Goal: Transaction & Acquisition: Purchase product/service

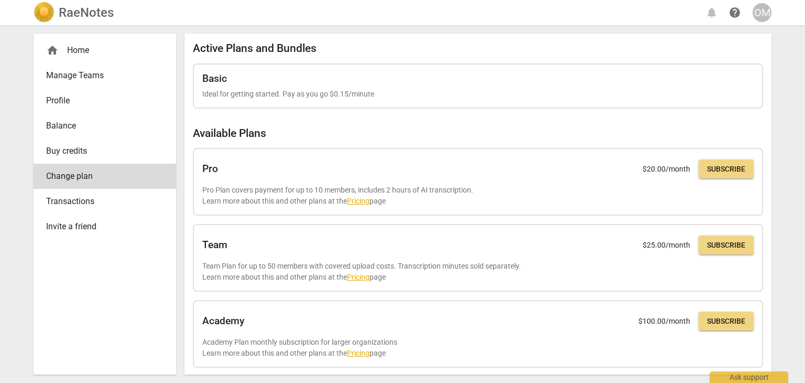
click at [104, 203] on span "Transactions" at bounding box center [100, 201] width 109 height 13
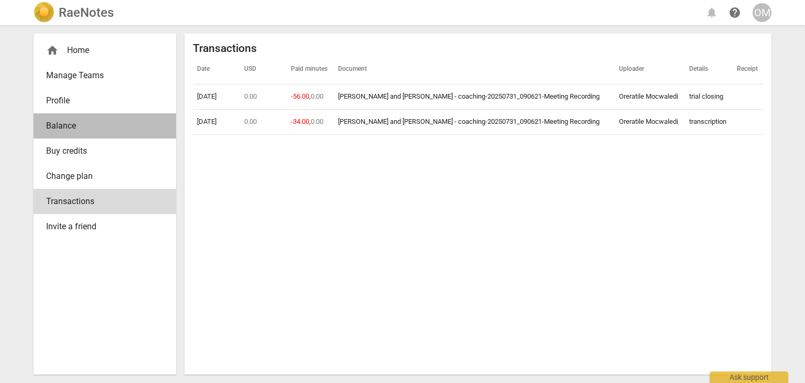
click at [74, 129] on span "Balance" at bounding box center [100, 126] width 109 height 13
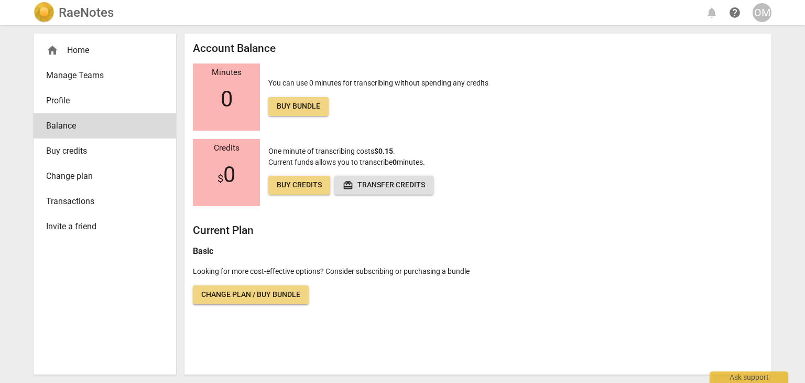
click at [256, 292] on span "Change plan / Buy bundle" at bounding box center [250, 294] width 99 height 10
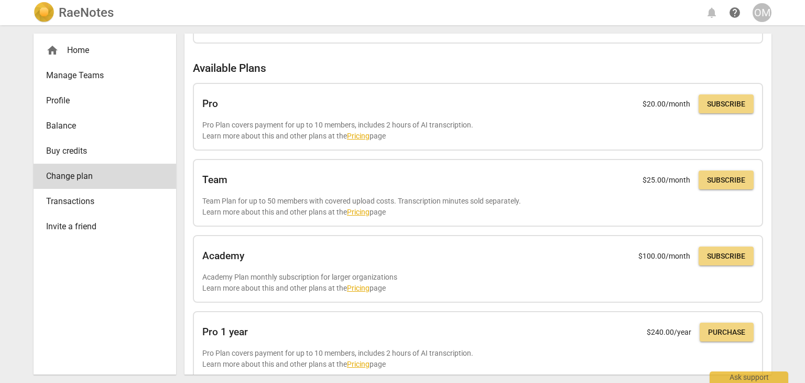
scroll to position [61, 0]
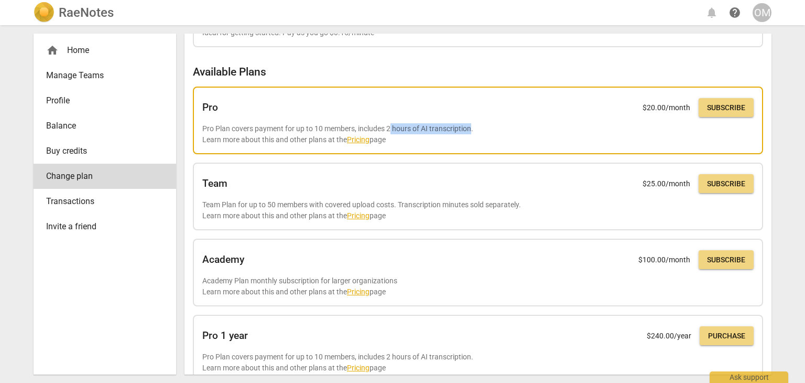
drag, startPoint x: 390, startPoint y: 127, endPoint x: 471, endPoint y: 128, distance: 81.3
click at [471, 128] on p "Pro Plan covers payment for up to 10 members, includes 2 hours of AI transcript…" at bounding box center [477, 133] width 551 height 21
click at [364, 137] on link "Pricing" at bounding box center [358, 139] width 23 height 8
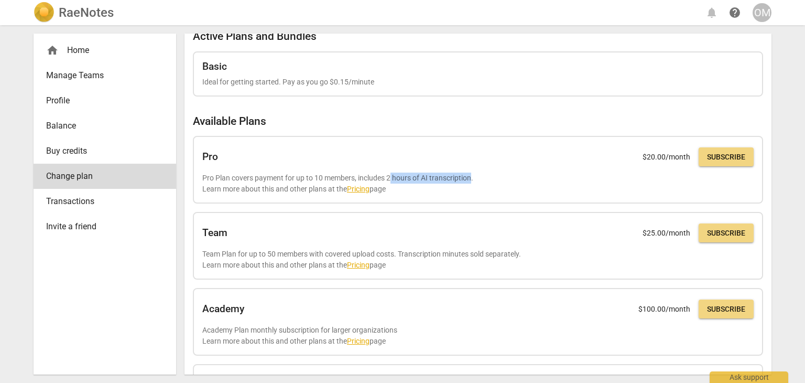
scroll to position [0, 0]
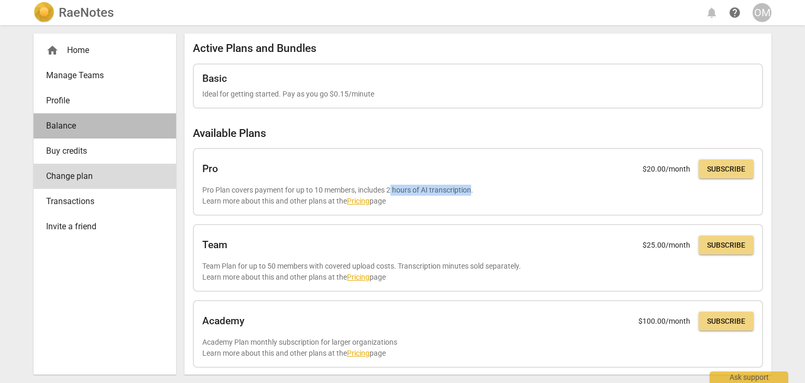
click at [67, 126] on span "Balance" at bounding box center [100, 126] width 109 height 13
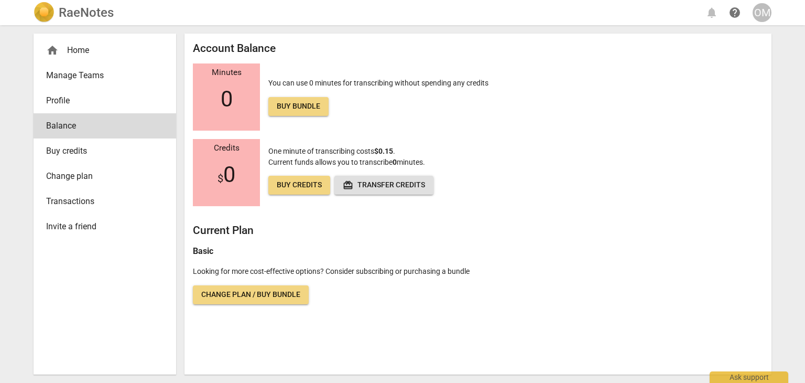
click at [260, 292] on span "Change plan / Buy bundle" at bounding box center [250, 294] width 99 height 10
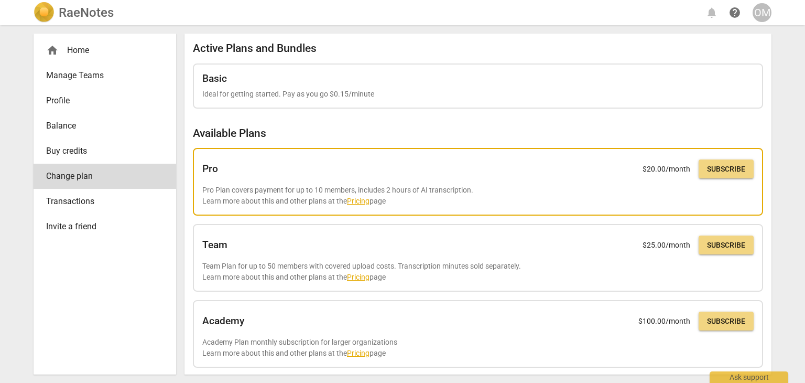
drag, startPoint x: 207, startPoint y: 187, endPoint x: 432, endPoint y: 197, distance: 225.6
click at [432, 197] on p "Pro Plan covers payment for up to 10 members, includes 2 hours of AI transcript…" at bounding box center [477, 195] width 551 height 21
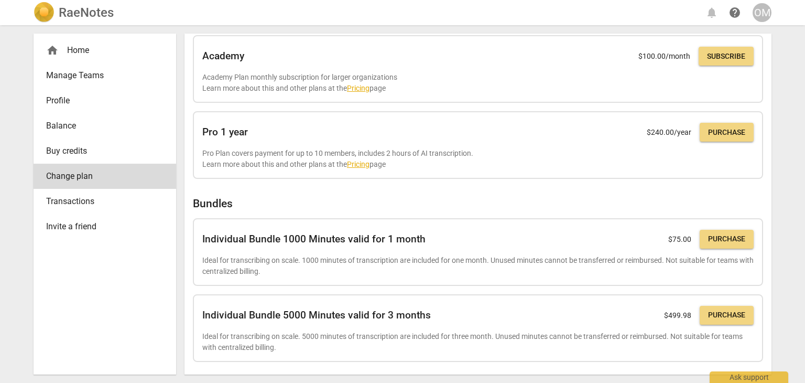
scroll to position [266, 0]
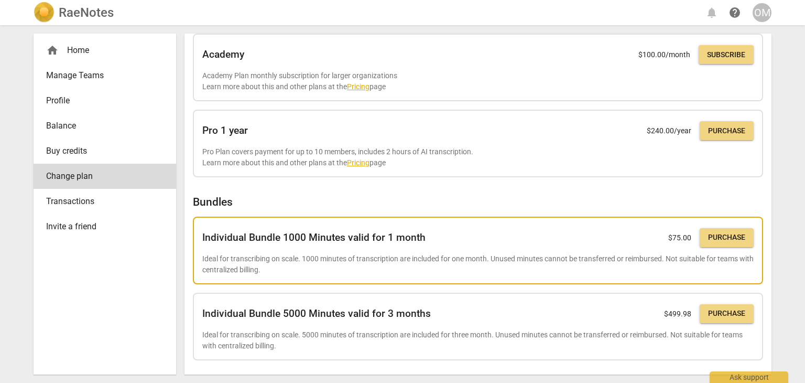
click at [233, 253] on p "Ideal for transcribing on scale. 1000 minutes of transcription are included for…" at bounding box center [477, 263] width 551 height 21
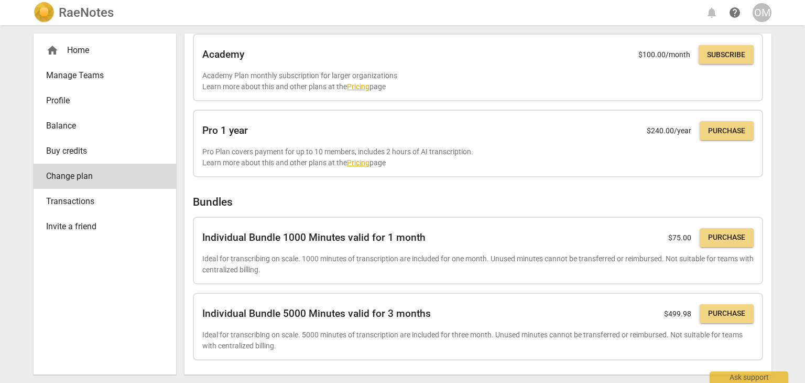
drag, startPoint x: 772, startPoint y: 209, endPoint x: 770, endPoint y: 158, distance: 51.4
click at [771, 168] on div "home Home Manage Teams Profile Balance Buy credits Change plan Transactions Inv…" at bounding box center [402, 203] width 755 height 357
click at [767, 140] on div "Active Plans and Bundles Basic Ideal for getting started. Pay as you go $0.15/m…" at bounding box center [478, 204] width 587 height 341
click at [772, 147] on div "home Home Manage Teams Profile Balance Buy credits Change plan Transactions Inv…" at bounding box center [402, 203] width 755 height 357
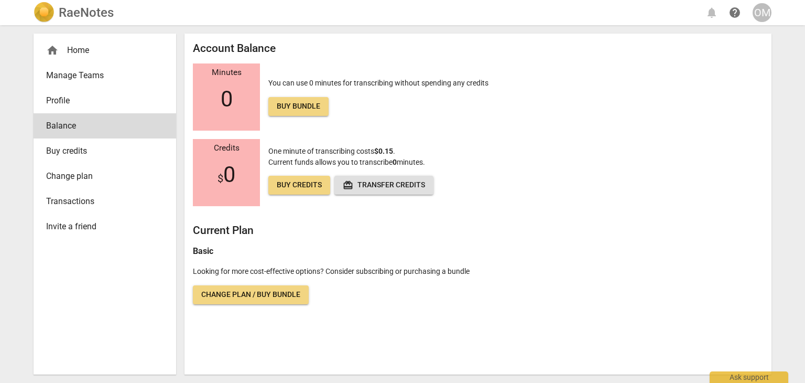
click at [104, 12] on h2 "RaeNotes" at bounding box center [86, 12] width 55 height 15
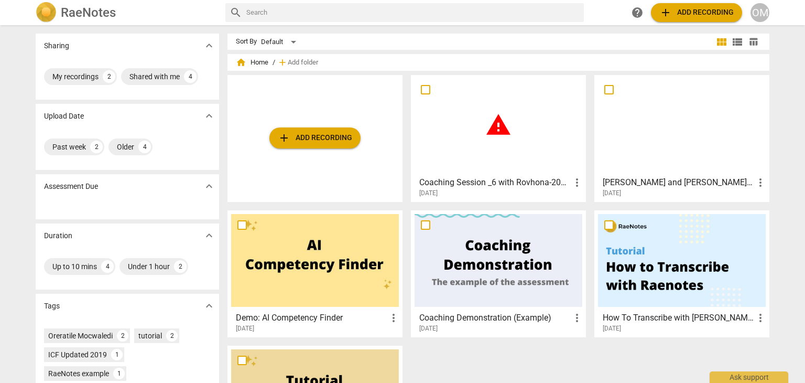
click at [465, 158] on div "warning" at bounding box center [499, 125] width 168 height 93
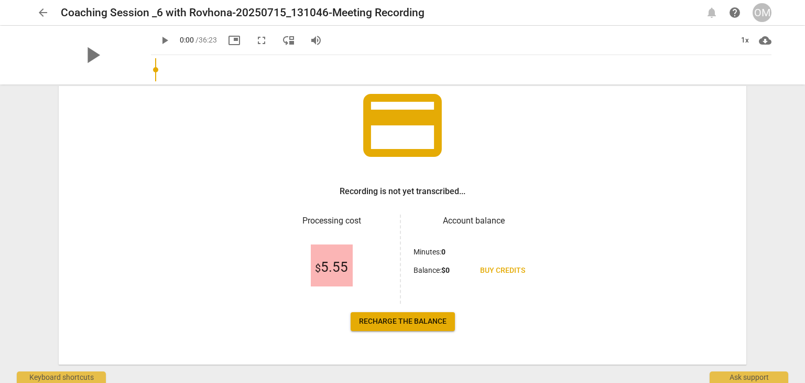
scroll to position [90, 0]
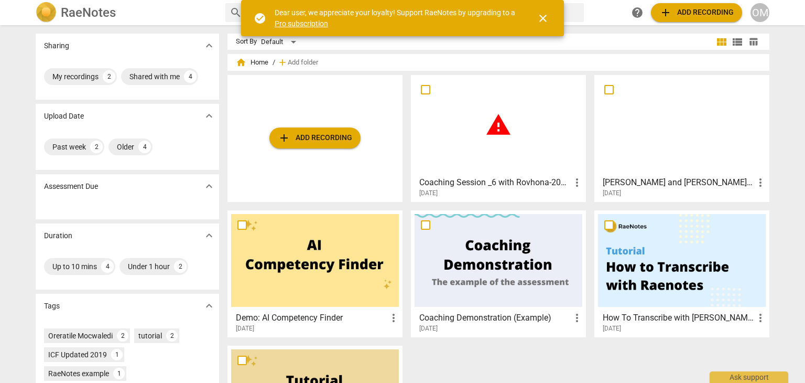
click at [501, 131] on span "warning" at bounding box center [498, 125] width 26 height 26
